Goal: Transaction & Acquisition: Purchase product/service

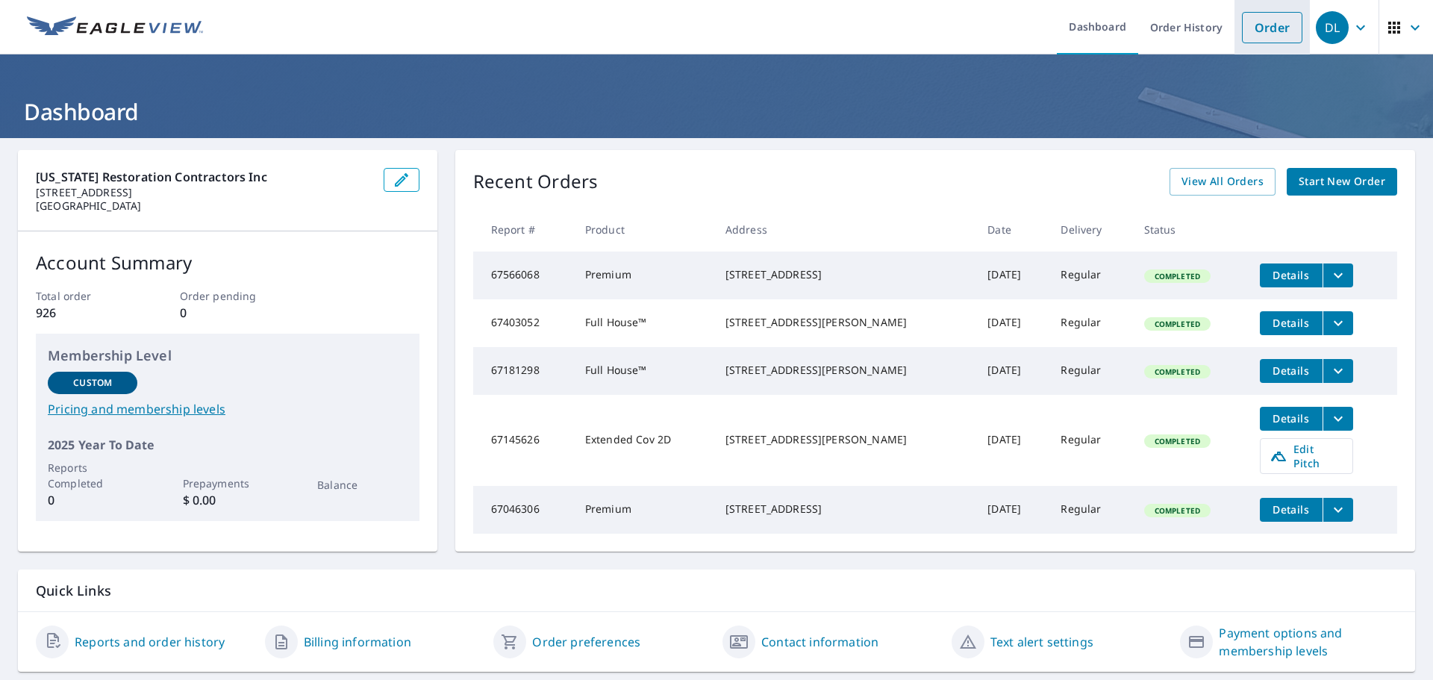
click at [1242, 28] on link "Order" at bounding box center [1272, 27] width 60 height 31
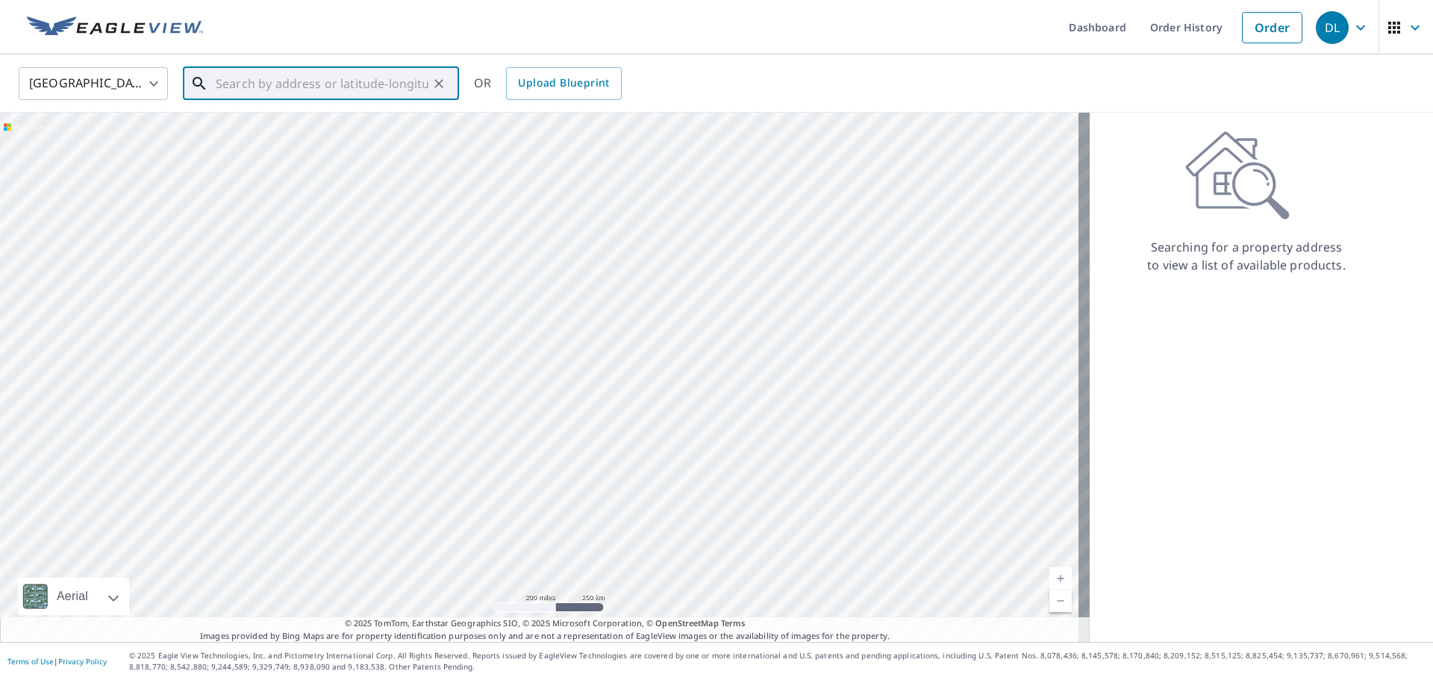
click at [379, 96] on input "text" at bounding box center [322, 84] width 213 height 42
click at [366, 137] on p "[GEOGRAPHIC_DATA], [GEOGRAPHIC_DATA] 53593" at bounding box center [330, 151] width 234 height 30
type input "[STREET_ADDRESS][PERSON_NAME]"
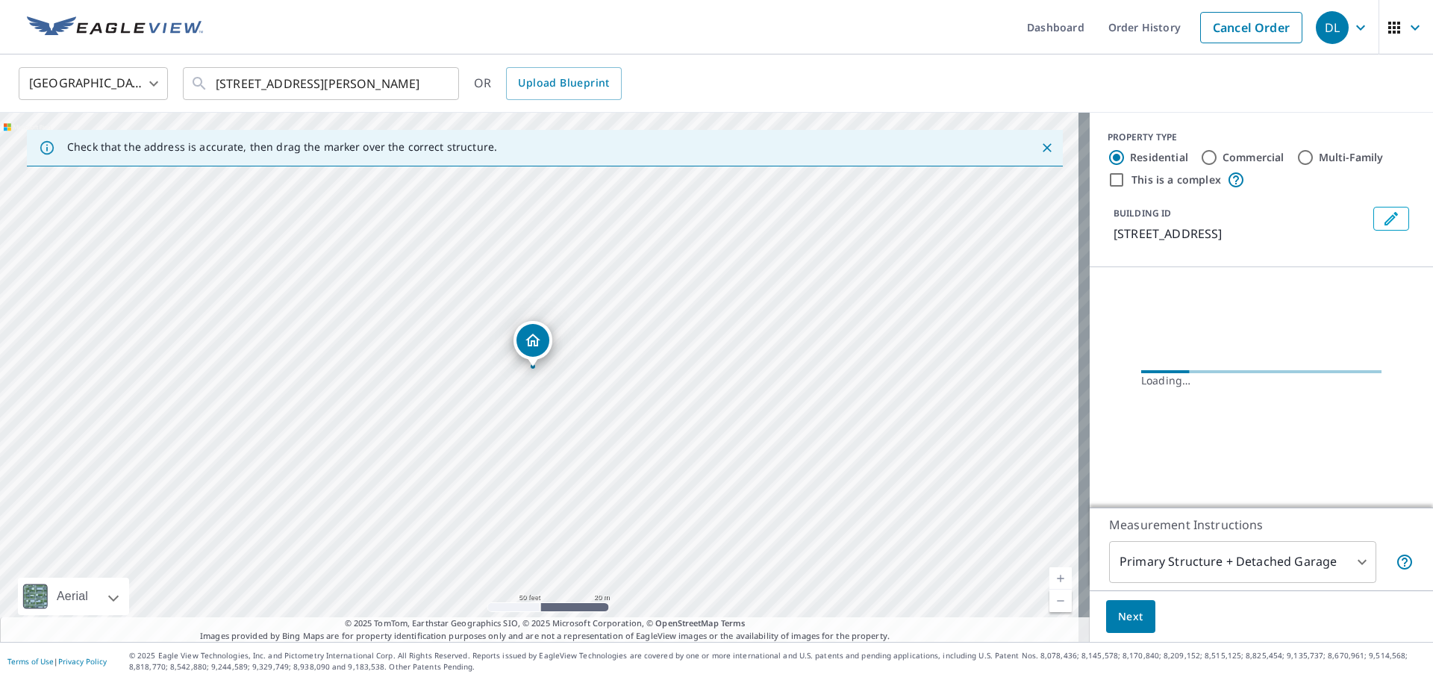
drag, startPoint x: 651, startPoint y: 360, endPoint x: 579, endPoint y: 429, distance: 99.2
click at [579, 429] on div "[STREET_ADDRESS][PERSON_NAME]" at bounding box center [545, 377] width 1090 height 529
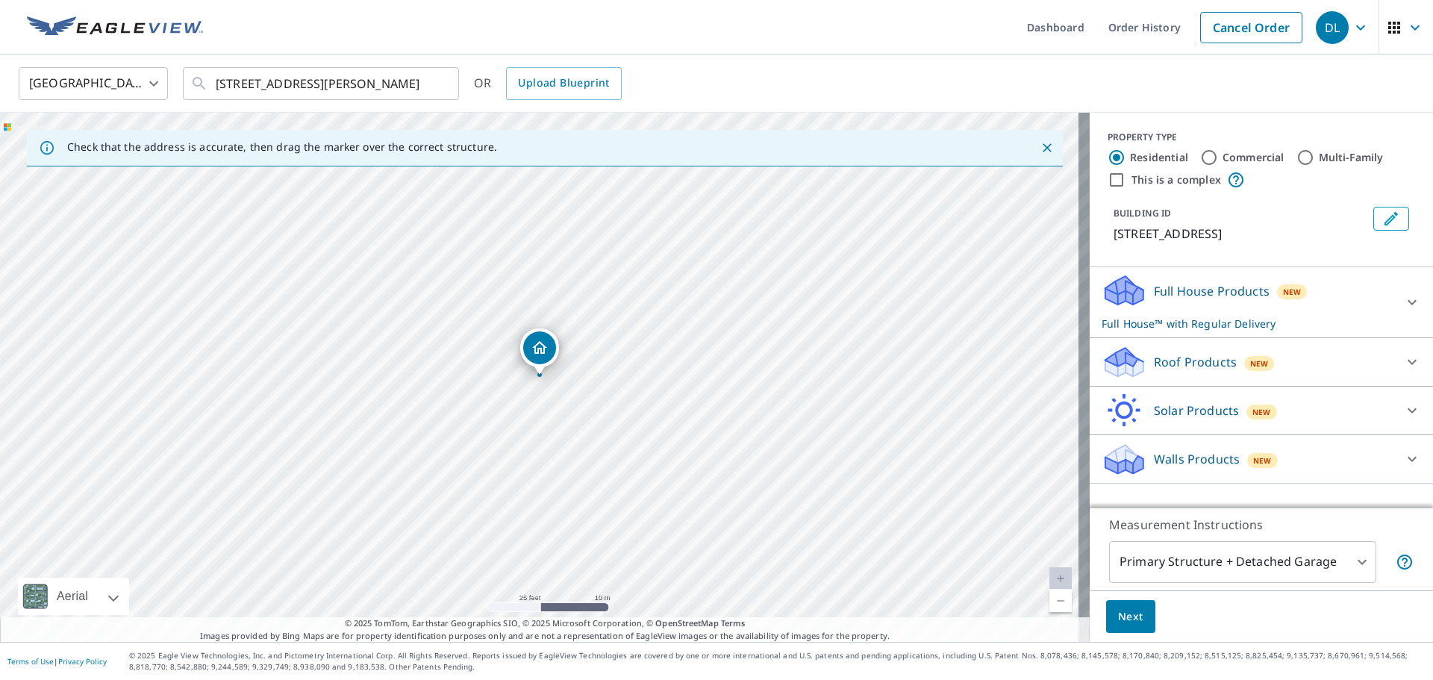
click at [1306, 349] on div "Roof Products New" at bounding box center [1248, 362] width 293 height 35
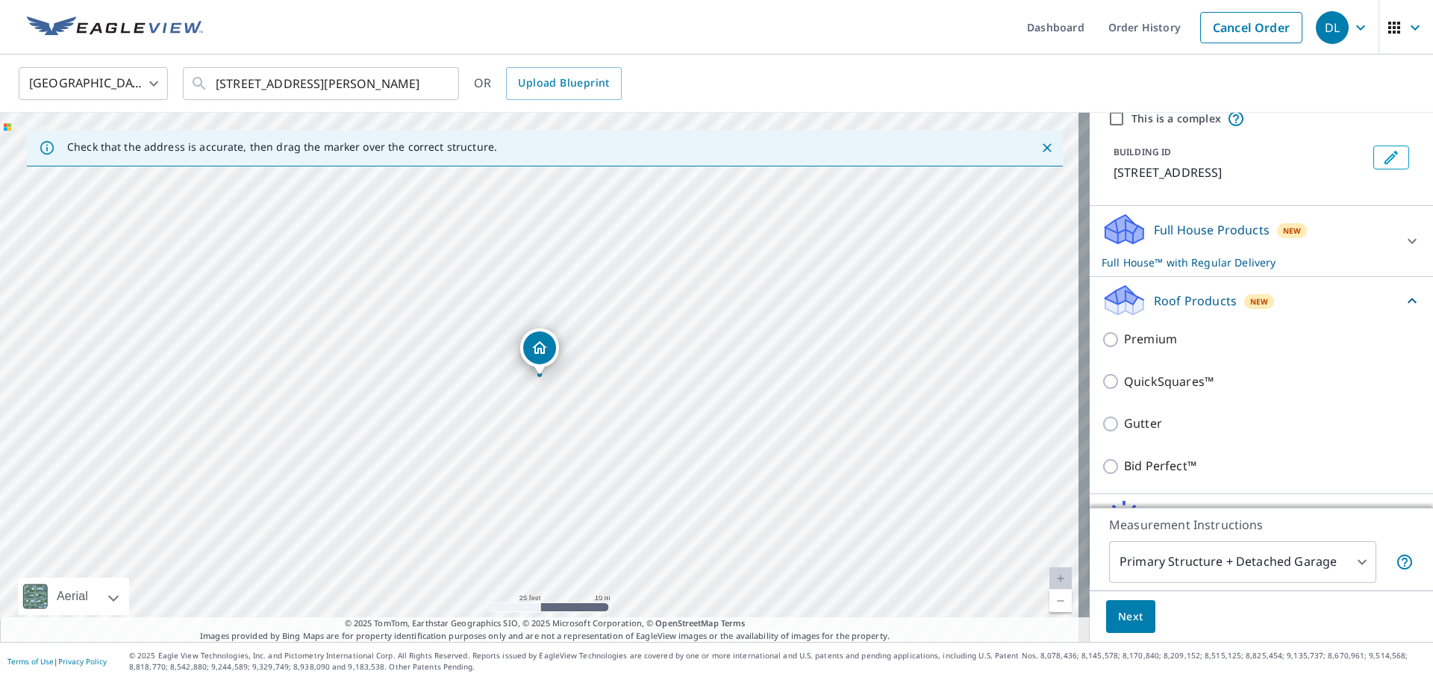
scroll to position [145, 0]
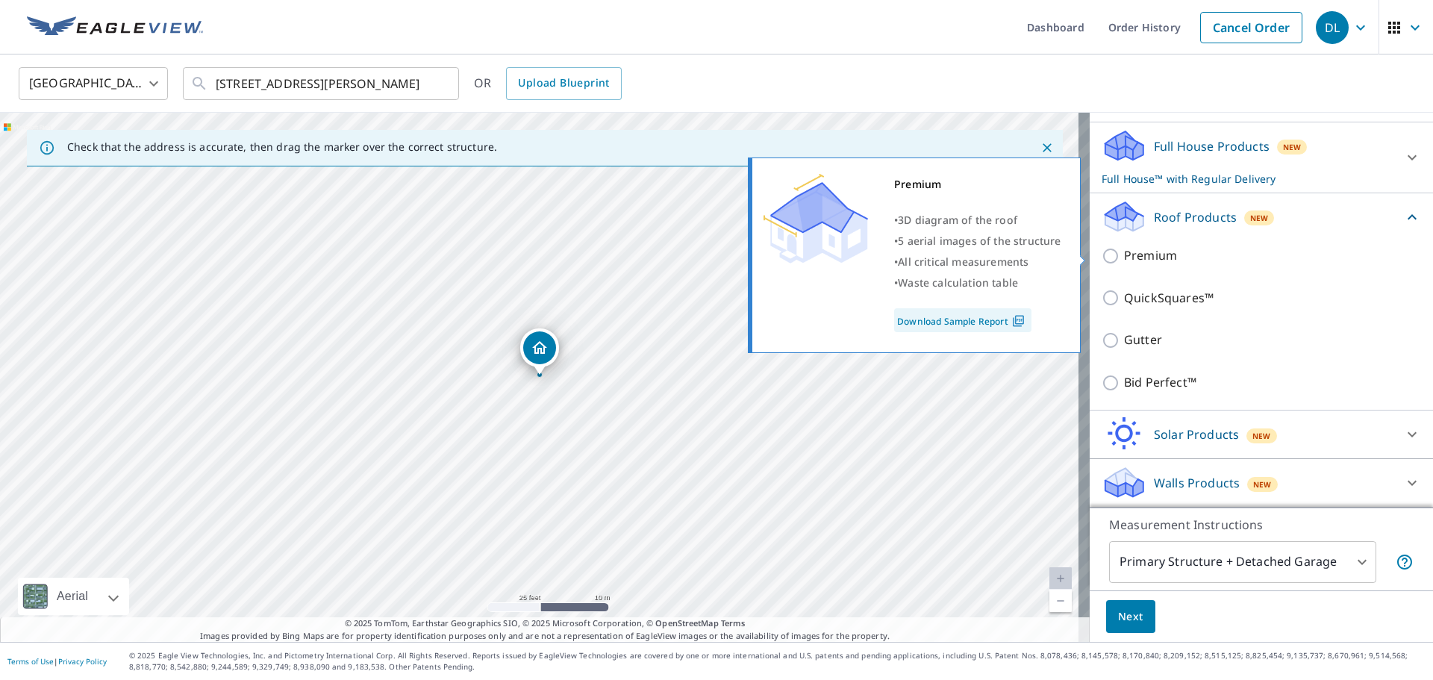
click at [1143, 258] on p "Premium" at bounding box center [1150, 255] width 53 height 19
click at [1124, 258] on input "Premium" at bounding box center [1113, 256] width 22 height 18
checkbox input "true"
checkbox input "false"
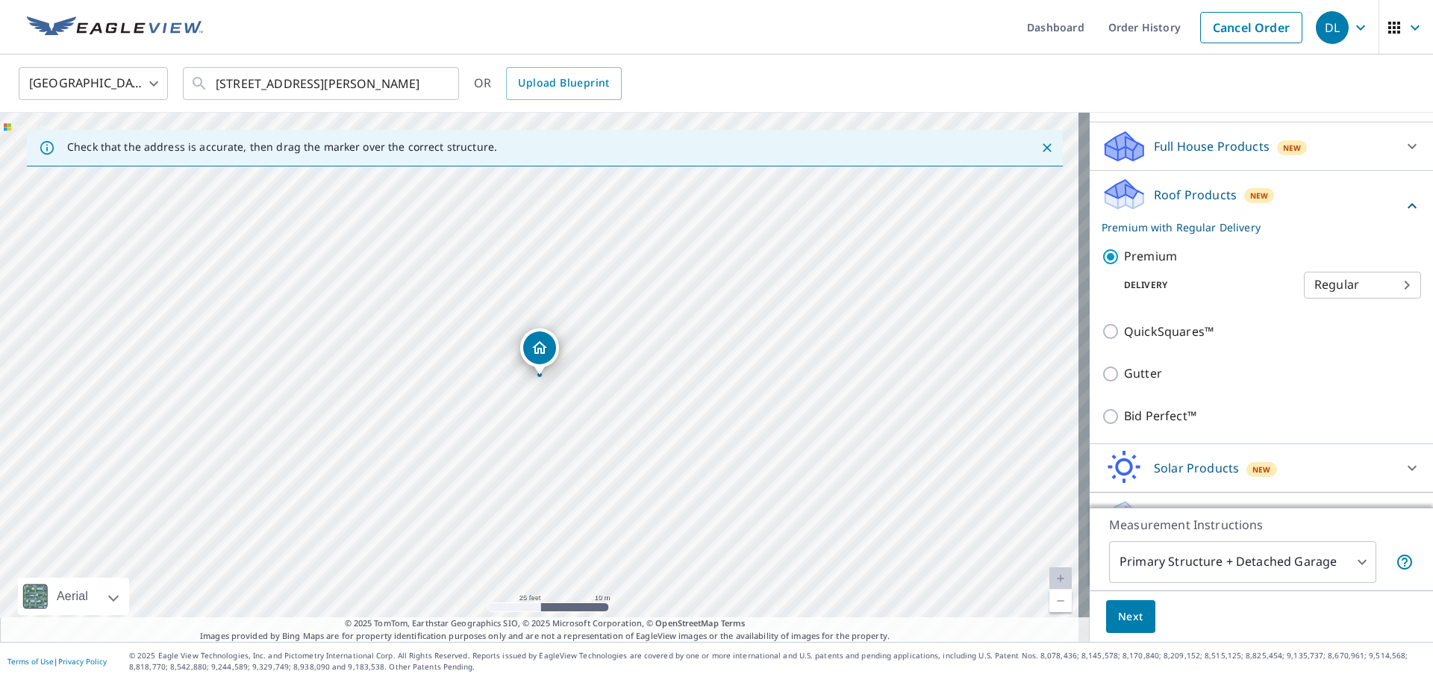
click at [1196, 571] on body "DL DL Dashboard Order History Cancel Order DL [GEOGRAPHIC_DATA] [GEOGRAPHIC_DAT…" at bounding box center [716, 340] width 1433 height 680
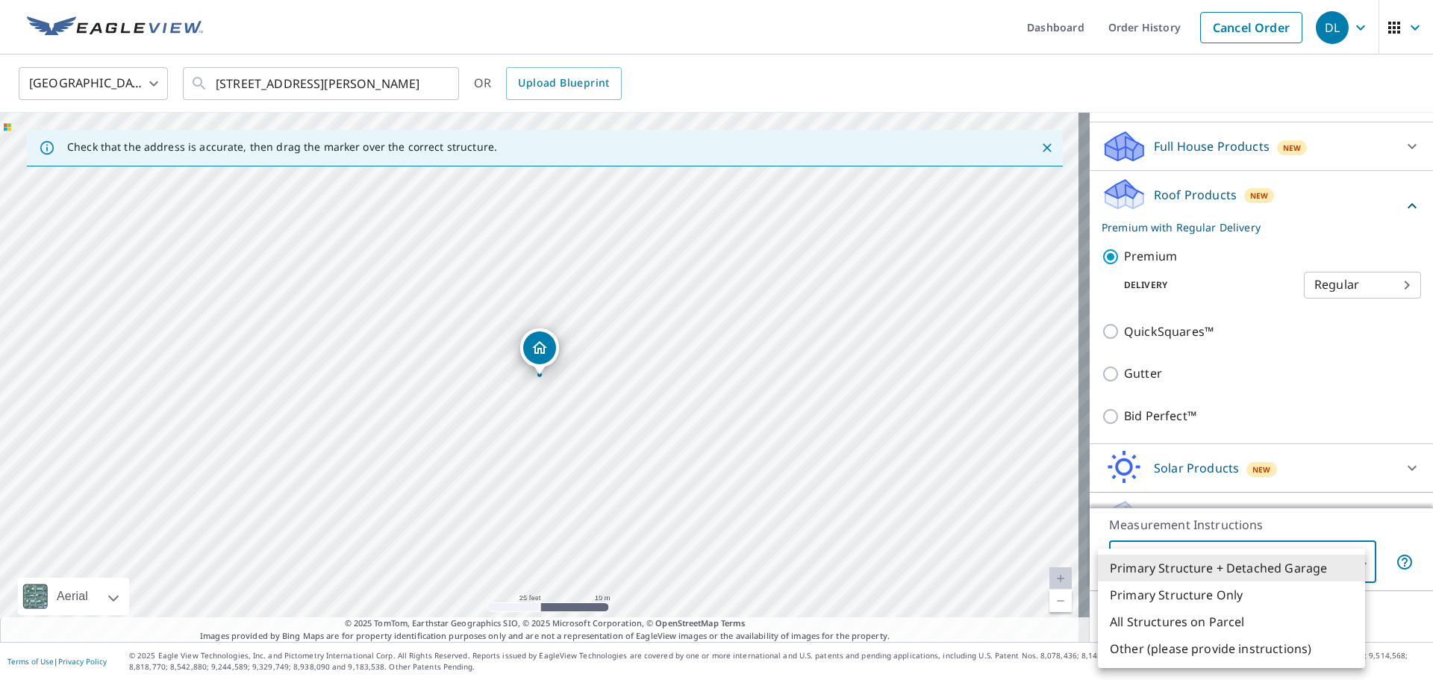
click at [1196, 594] on li "Primary Structure Only" at bounding box center [1231, 594] width 267 height 27
type input "2"
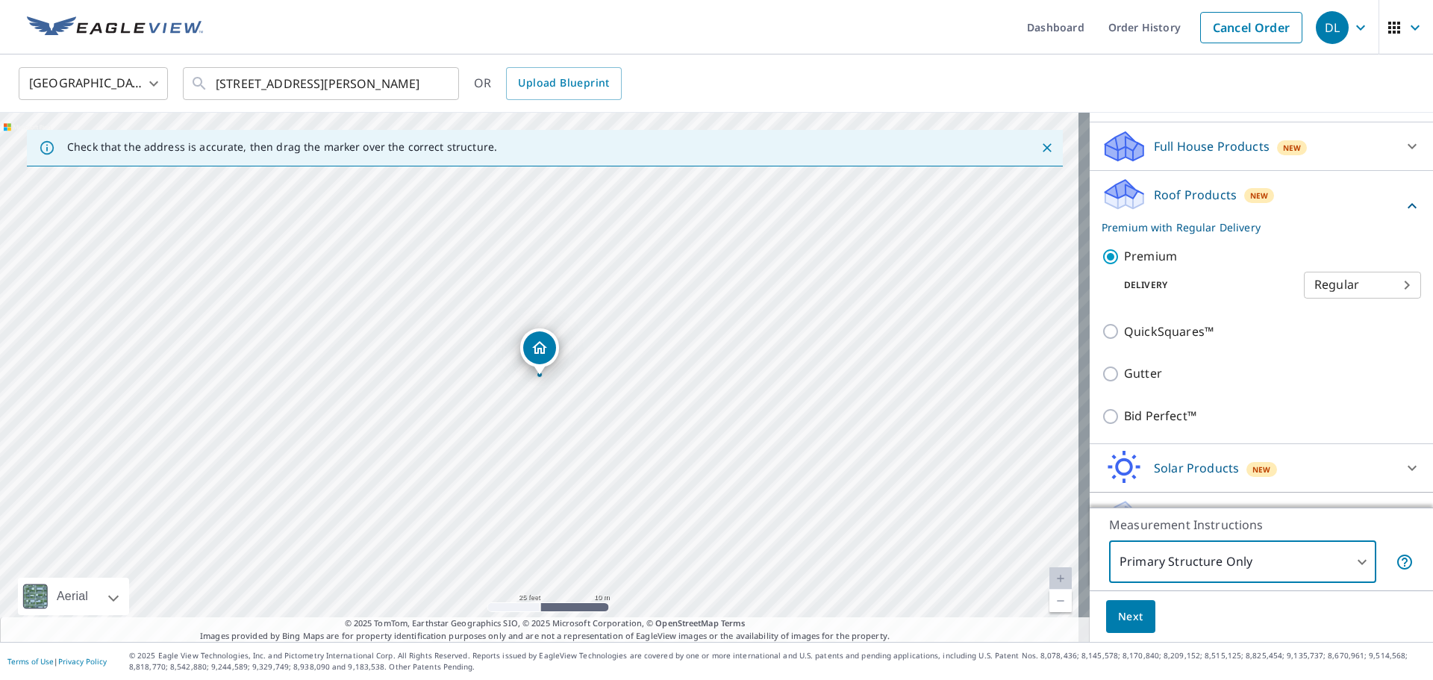
click at [1133, 619] on button "Next" at bounding box center [1130, 617] width 49 height 34
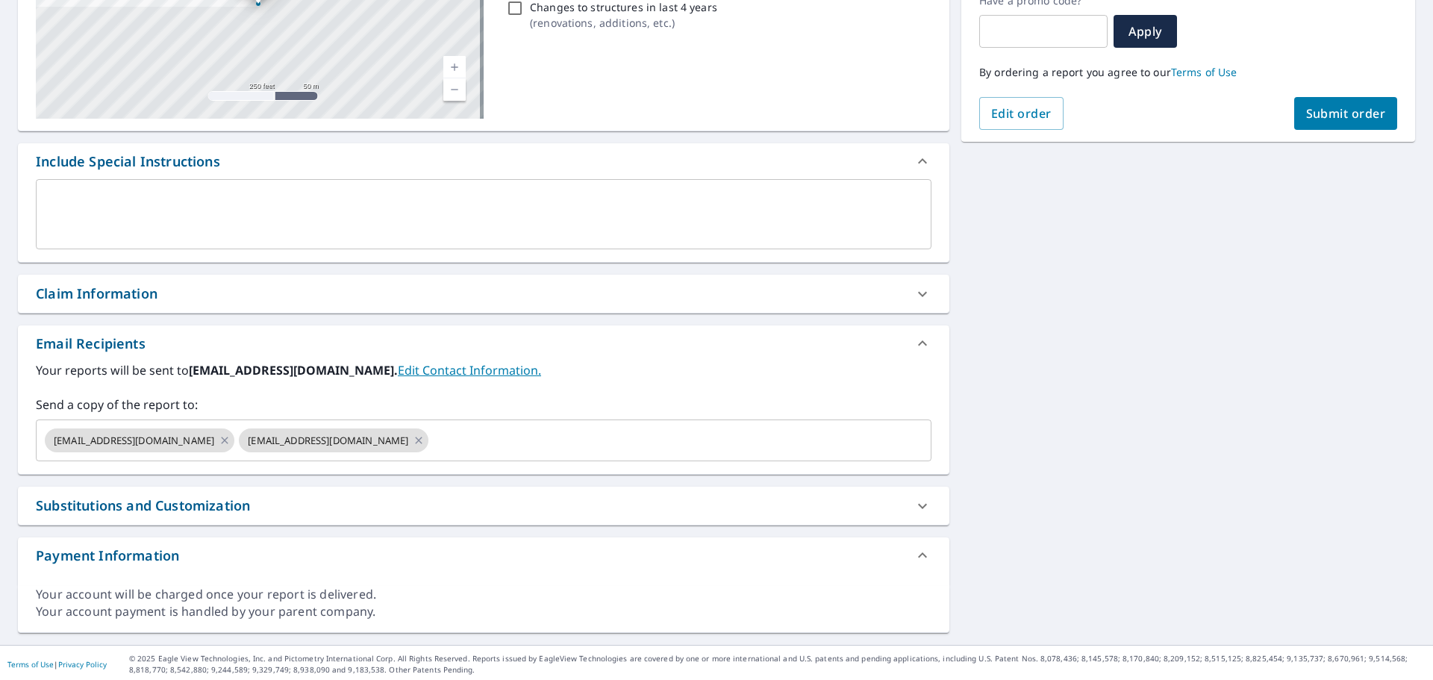
scroll to position [270, 0]
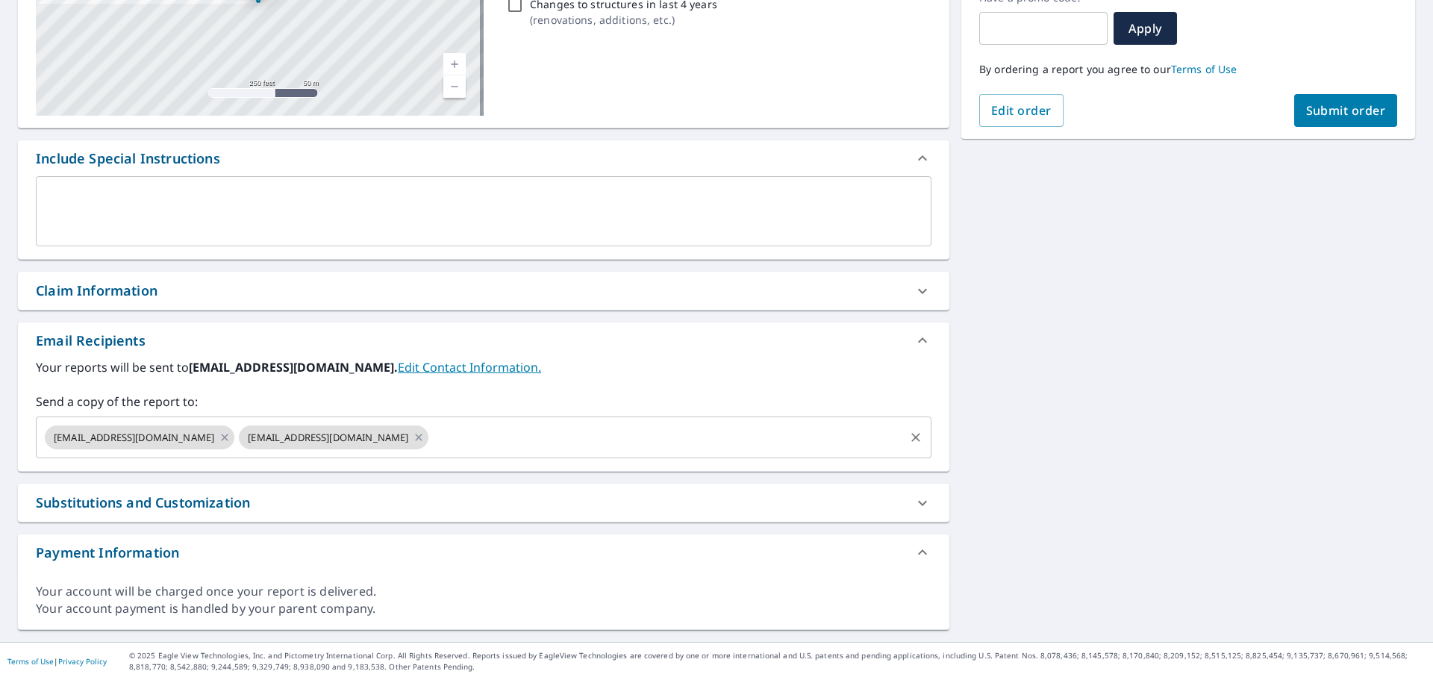
click at [594, 436] on input "text" at bounding box center [667, 437] width 472 height 28
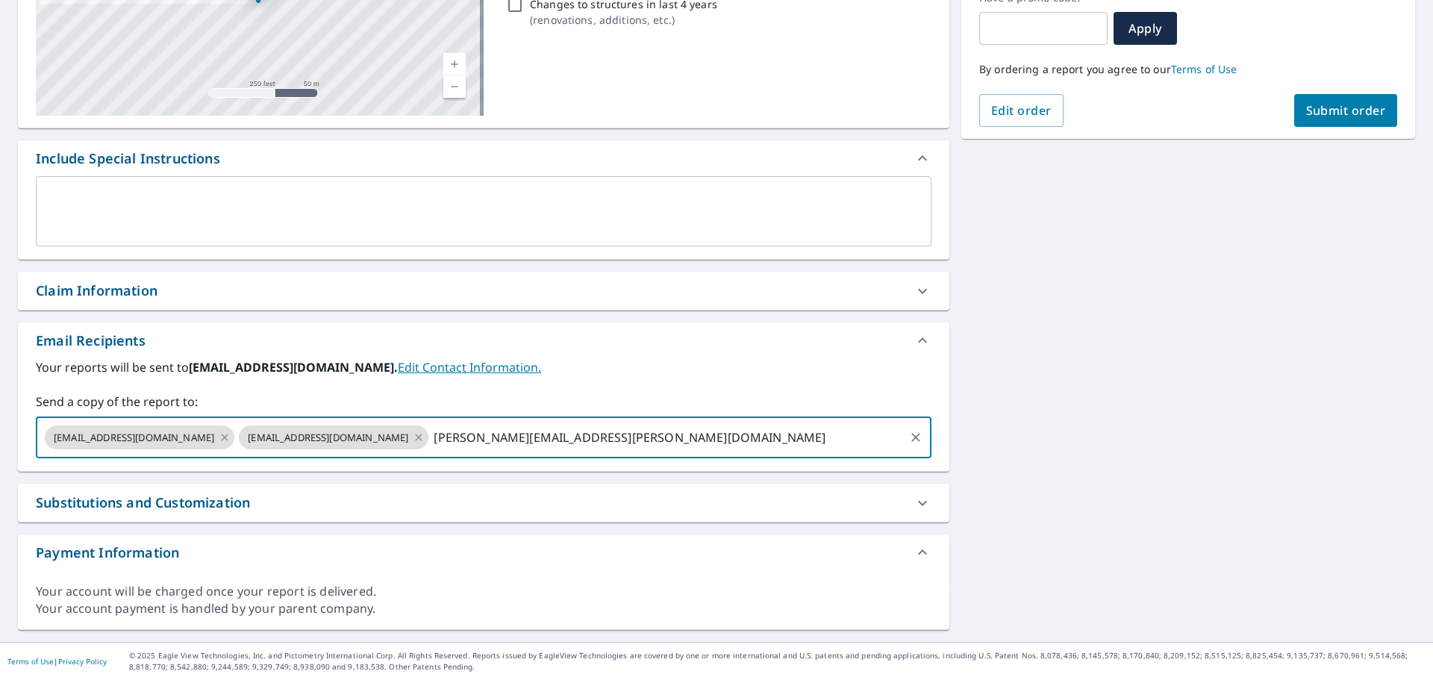
type input "[PERSON_NAME][EMAIL_ADDRESS][PERSON_NAME][DOMAIN_NAME]"
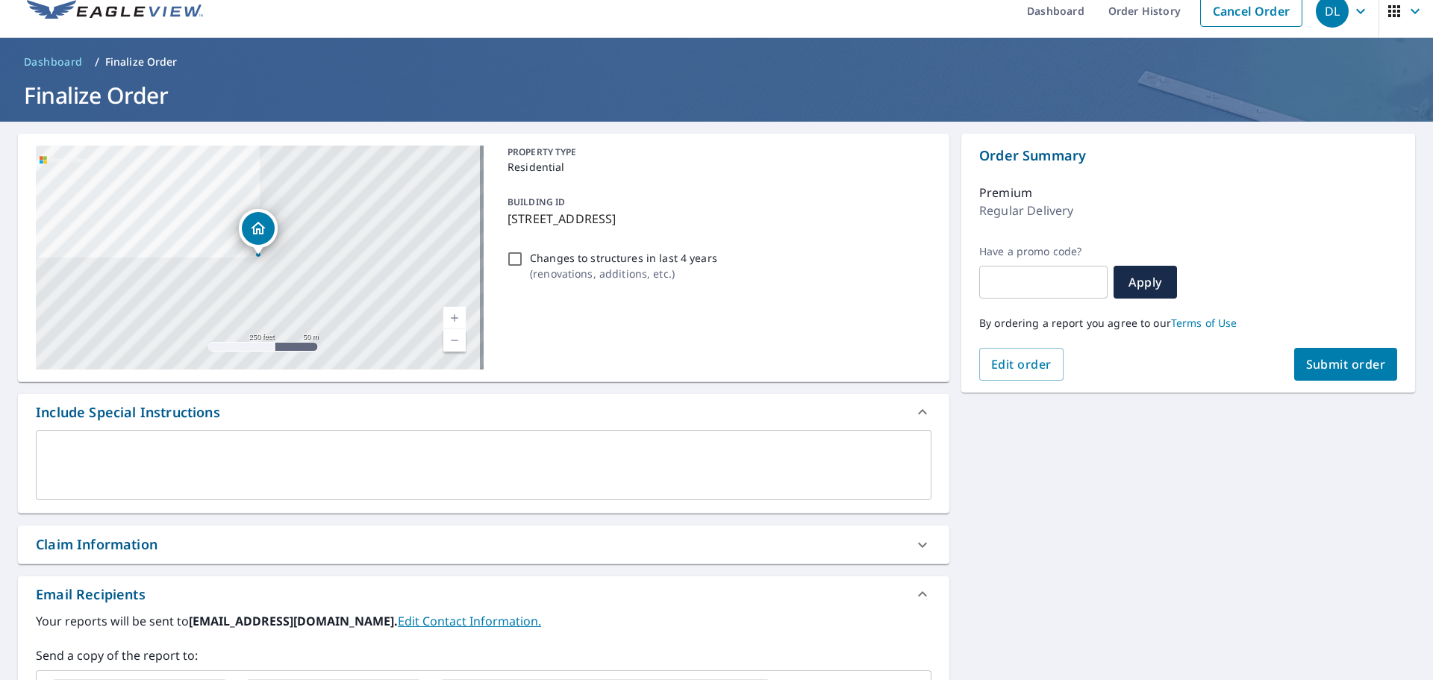
scroll to position [0, 0]
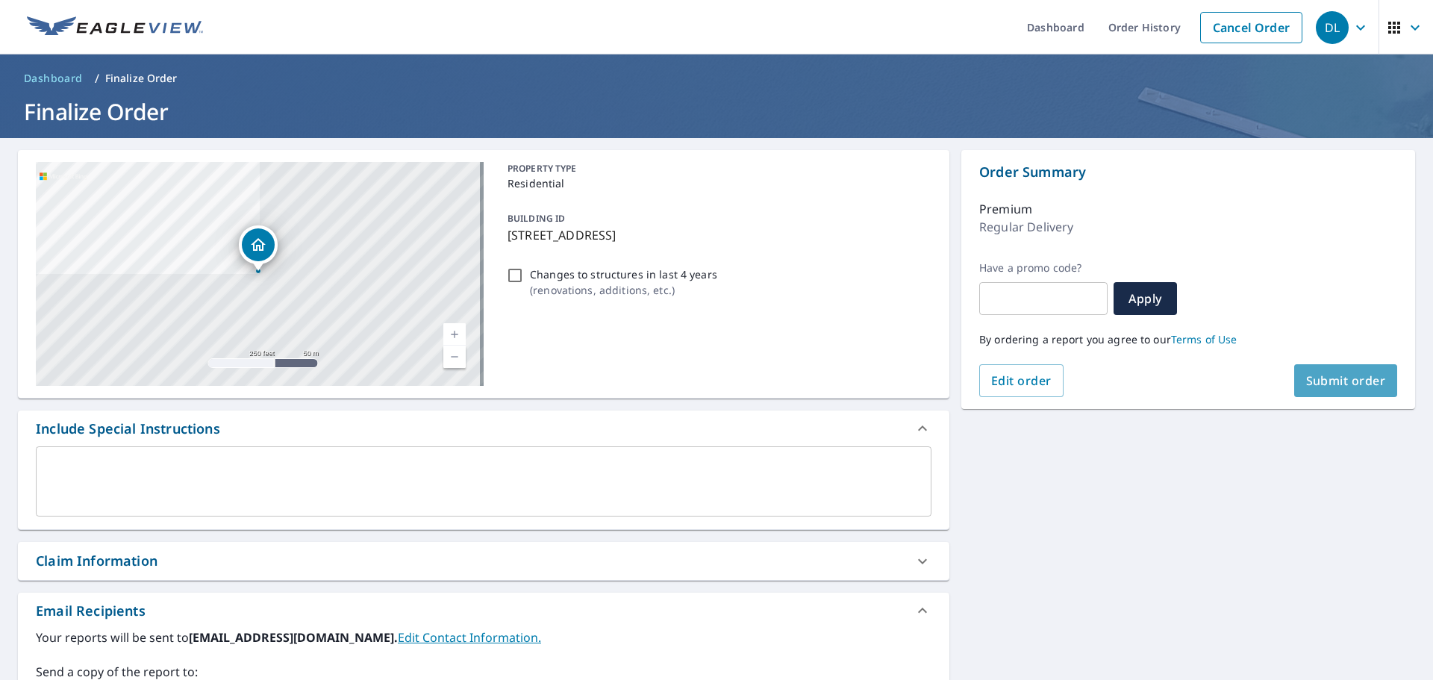
click at [1316, 369] on button "Submit order" at bounding box center [1346, 380] width 104 height 33
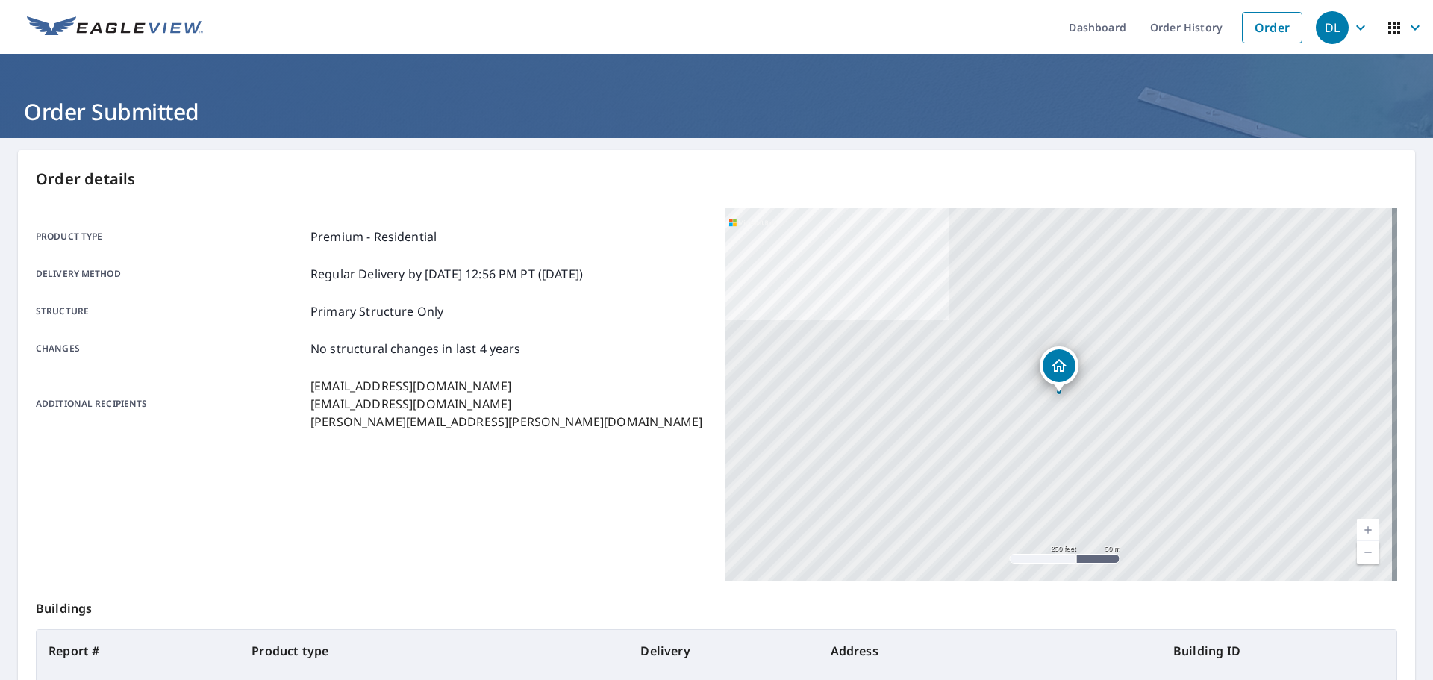
click at [143, 25] on img at bounding box center [115, 27] width 176 height 22
